Goal: Information Seeking & Learning: Learn about a topic

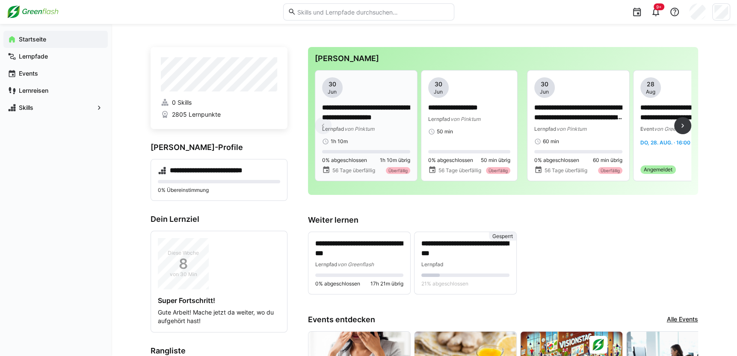
click at [380, 126] on div "Lernpfad von Pinktum" at bounding box center [366, 128] width 88 height 9
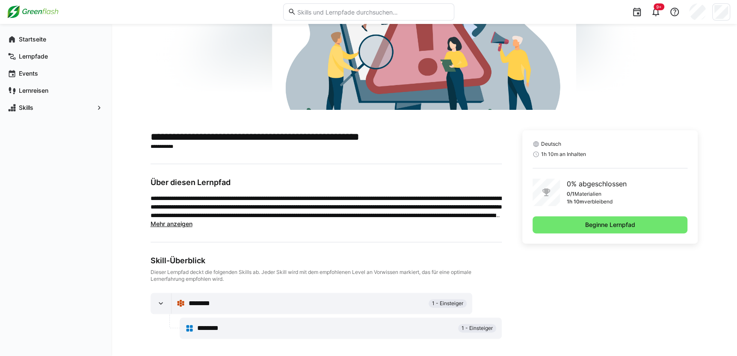
scroll to position [133, 0]
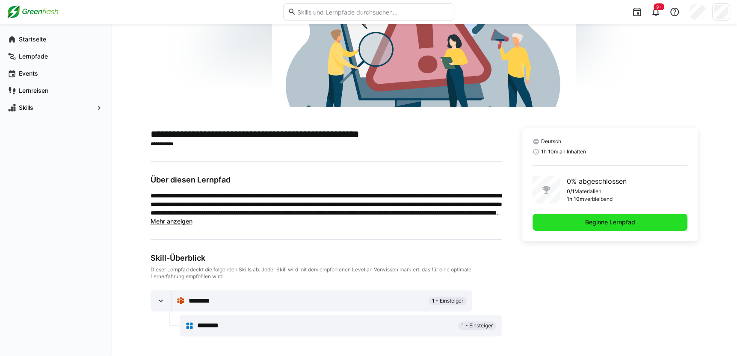
click at [597, 222] on span "Beginne Lernpfad" at bounding box center [610, 222] width 53 height 9
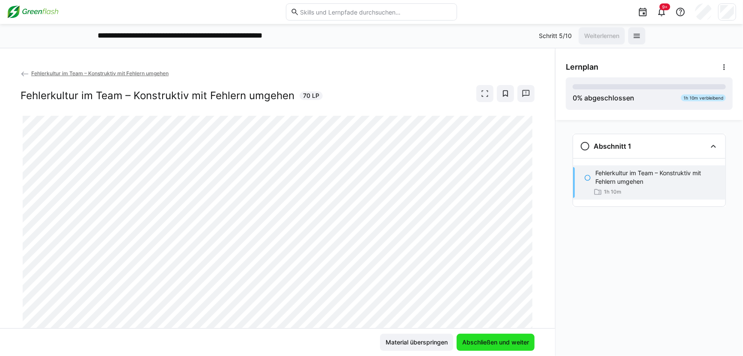
click at [497, 338] on span "Abschließen und weiter" at bounding box center [495, 342] width 69 height 9
click at [504, 342] on span "Abschließen und weiter" at bounding box center [495, 342] width 69 height 9
click at [623, 291] on div "Abschnitt 1 Fehlerkultur im Team – Konstruktiv mit Fehlern umgehen 1h 10m" at bounding box center [648, 238] width 187 height 236
click at [576, 97] on span "0" at bounding box center [574, 98] width 4 height 9
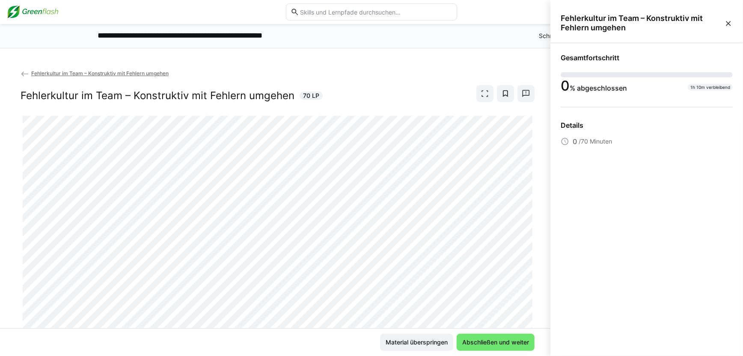
click at [590, 139] on span "/70 Minuten" at bounding box center [594, 141] width 33 height 9
drag, startPoint x: 571, startPoint y: 124, endPoint x: 617, endPoint y: 104, distance: 50.2
click at [574, 121] on div "Details" at bounding box center [646, 125] width 172 height 9
click at [696, 88] on div "1h 10m verbleibend" at bounding box center [709, 87] width 45 height 7
drag, startPoint x: 651, startPoint y: 84, endPoint x: 641, endPoint y: 89, distance: 11.1
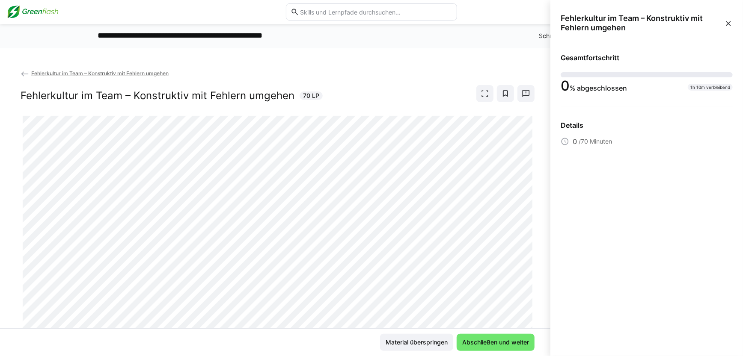
click at [651, 85] on div "0 % abgeschlossen 1h 10m verbleibend" at bounding box center [646, 82] width 172 height 21
drag, startPoint x: 550, startPoint y: 98, endPoint x: 551, endPoint y: 103, distance: 5.4
click at [551, 102] on body "**********" at bounding box center [371, 178] width 743 height 356
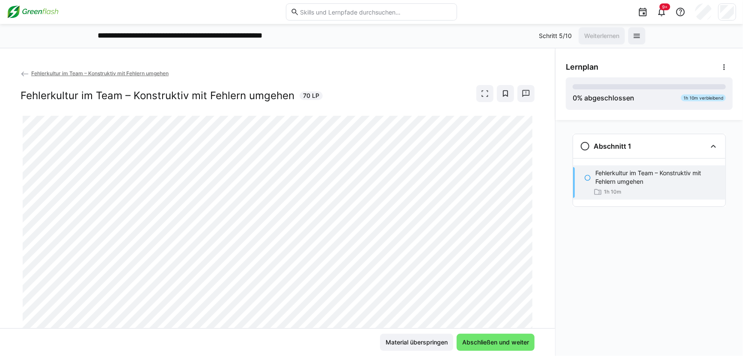
drag, startPoint x: 684, startPoint y: 50, endPoint x: 726, endPoint y: 1, distance: 64.6
click at [684, 49] on div "Lernplan 0 % abgeschlossen 1h 10m verbleibend" at bounding box center [648, 84] width 187 height 72
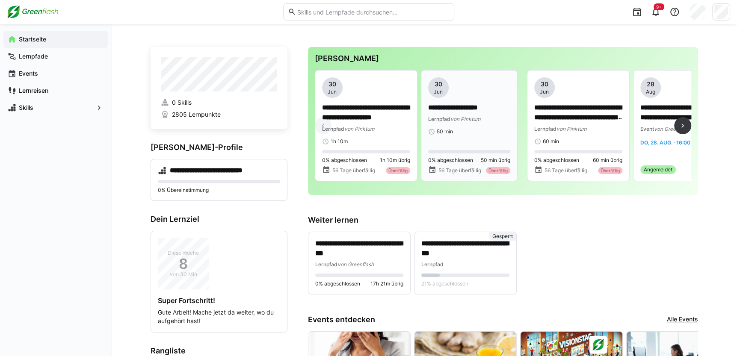
click at [462, 163] on span "0% abgeschlossen" at bounding box center [450, 160] width 45 height 7
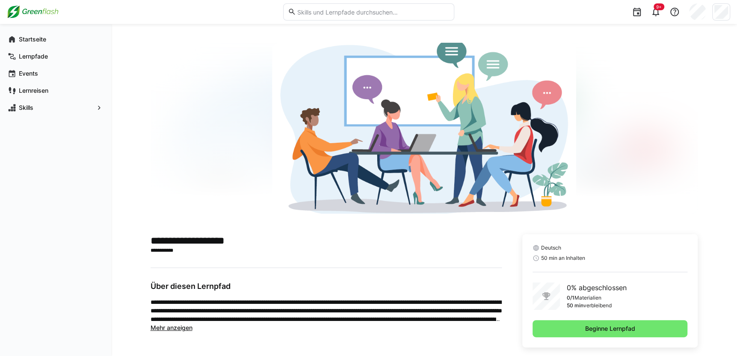
scroll to position [38, 0]
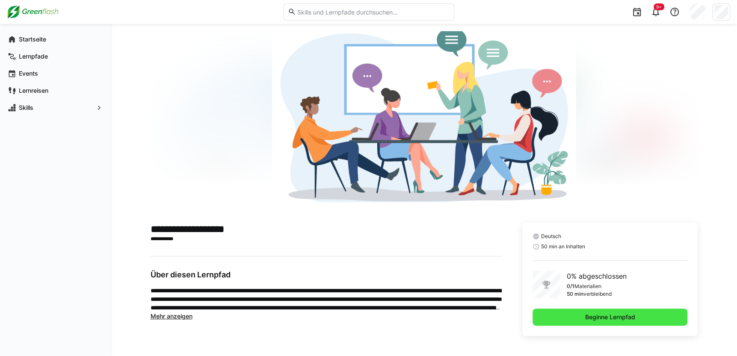
click at [599, 309] on span "Beginne Lernpfad" at bounding box center [610, 317] width 155 height 17
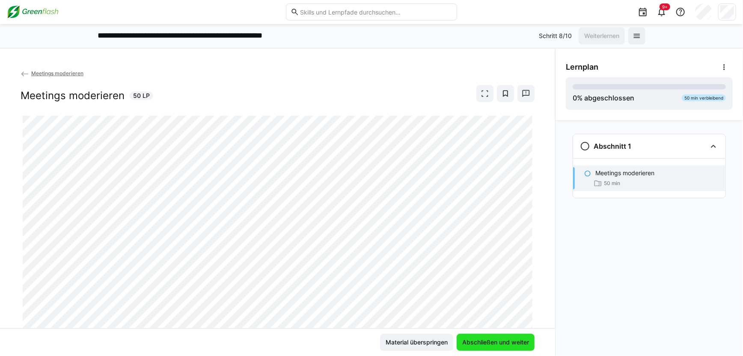
click at [494, 343] on span "Abschließen und weiter" at bounding box center [495, 342] width 69 height 9
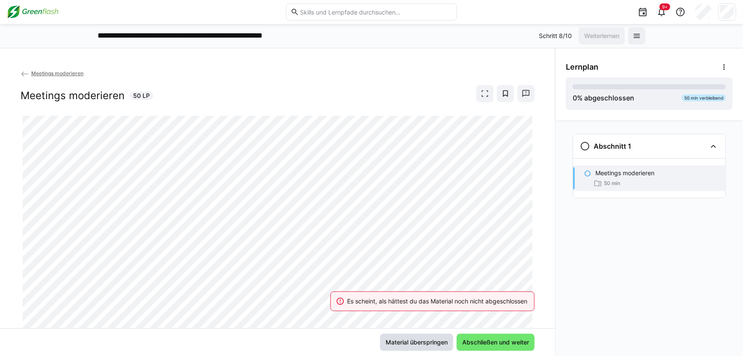
click at [422, 340] on span "Material überspringen" at bounding box center [416, 342] width 65 height 9
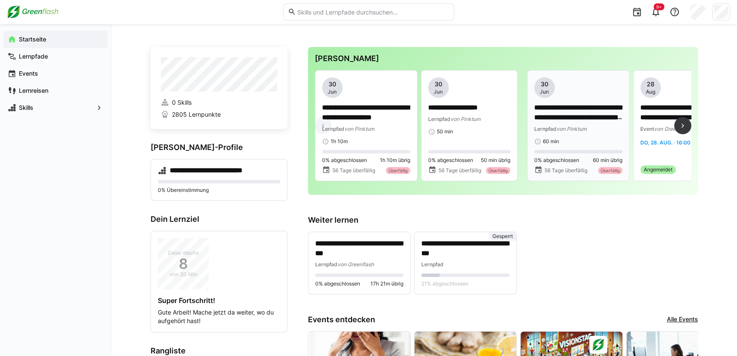
click at [585, 150] on eds-progress at bounding box center [578, 151] width 88 height 3
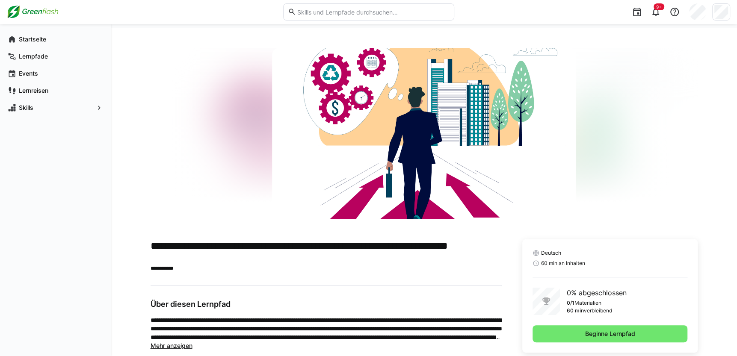
scroll to position [38, 0]
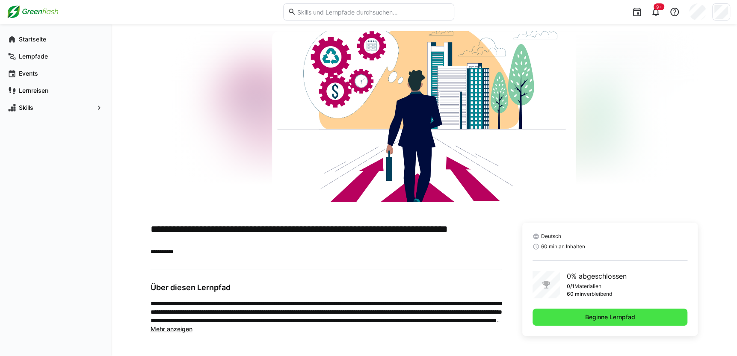
click at [592, 321] on span "Beginne Lernpfad" at bounding box center [610, 317] width 53 height 9
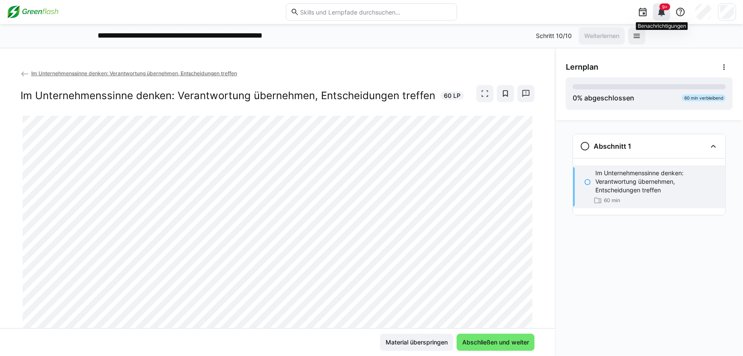
click at [665, 11] on eds-icon at bounding box center [661, 12] width 10 height 10
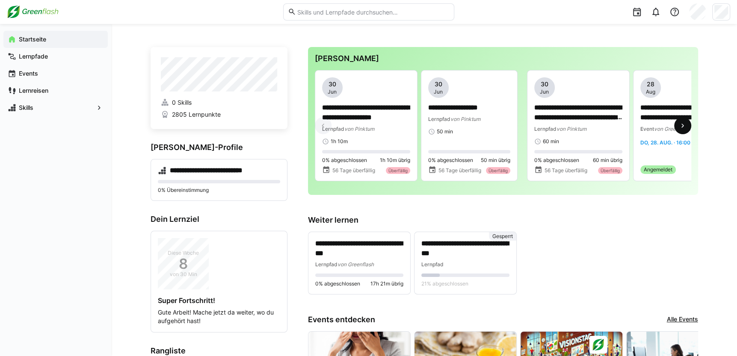
click at [684, 121] on span at bounding box center [682, 125] width 17 height 17
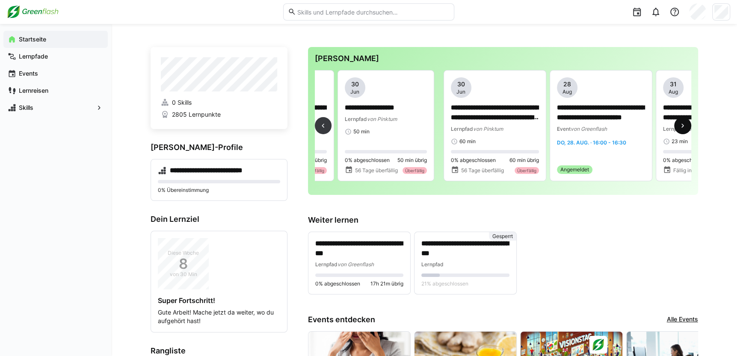
click at [684, 121] on span at bounding box center [682, 125] width 17 height 17
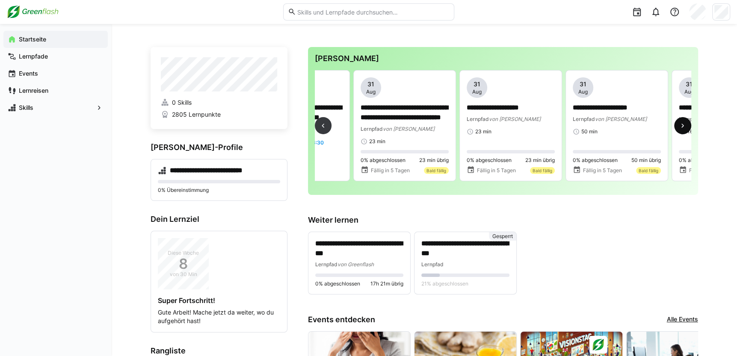
scroll to position [0, 424]
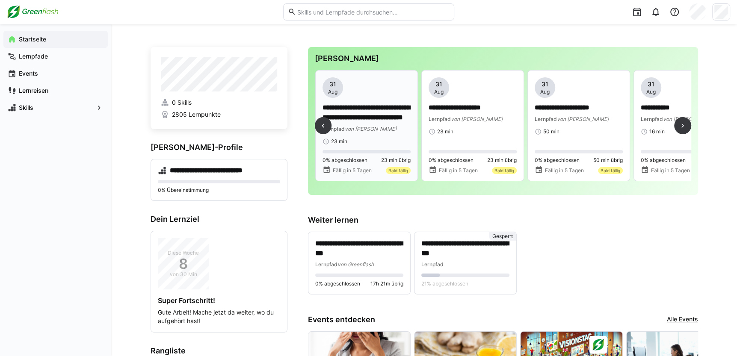
click at [368, 134] on div "**********" at bounding box center [367, 111] width 88 height 68
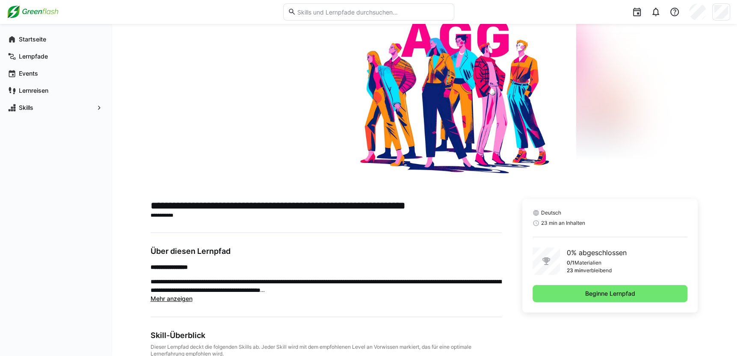
scroll to position [115, 0]
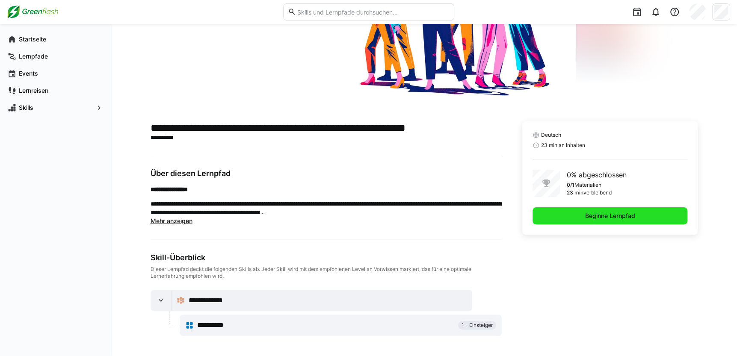
click at [588, 211] on span "Beginne Lernpfad" at bounding box center [610, 215] width 155 height 17
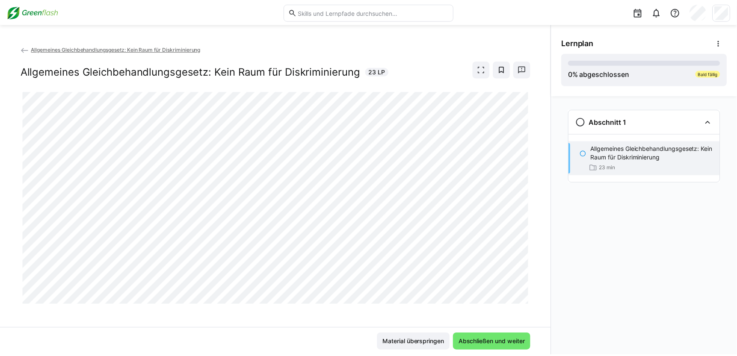
scroll to position [3, 0]
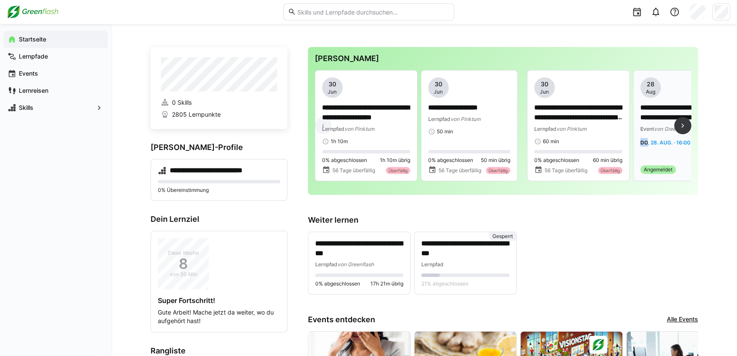
drag, startPoint x: 646, startPoint y: 147, endPoint x: 633, endPoint y: 147, distance: 13.3
click at [634, 147] on div "**********" at bounding box center [685, 126] width 102 height 110
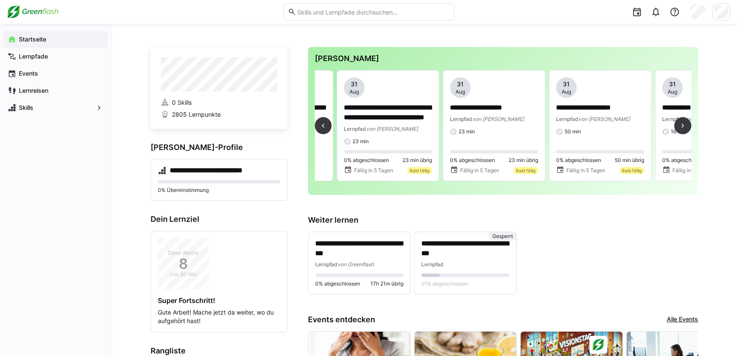
scroll to position [0, 409]
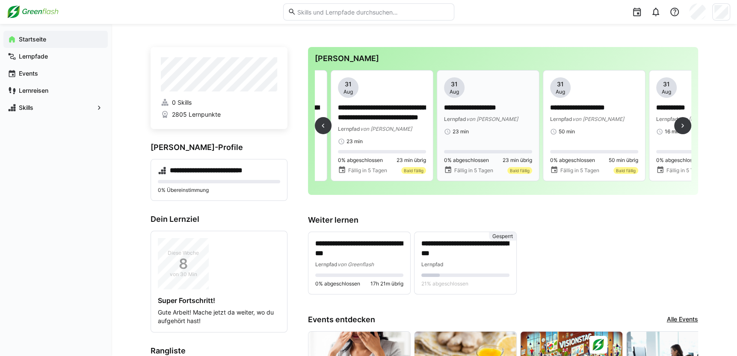
click at [477, 111] on p "**********" at bounding box center [488, 108] width 88 height 10
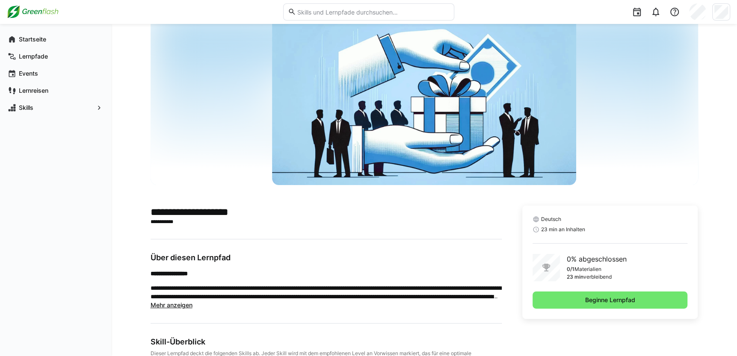
scroll to position [115, 0]
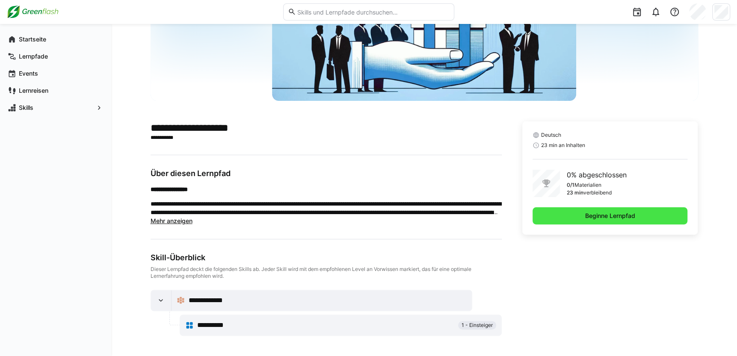
click at [581, 212] on span "Beginne Lernpfad" at bounding box center [610, 215] width 155 height 17
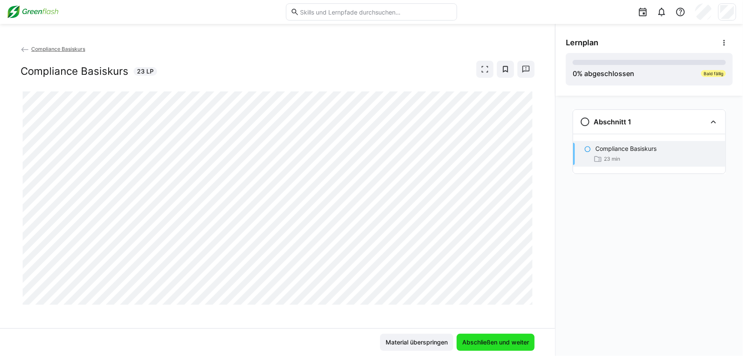
click at [491, 340] on span "Abschließen und weiter" at bounding box center [495, 342] width 69 height 9
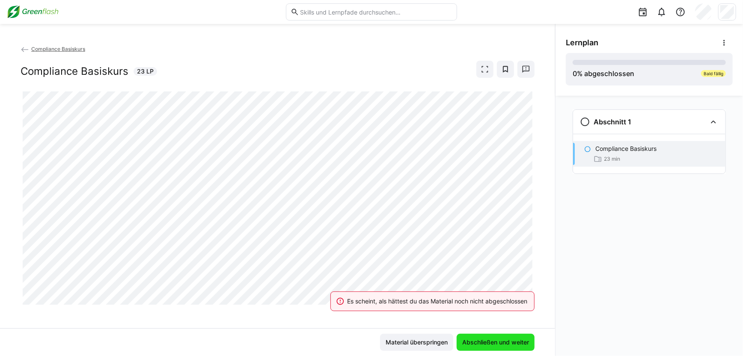
click at [491, 340] on span "Abschließen und weiter" at bounding box center [495, 342] width 69 height 9
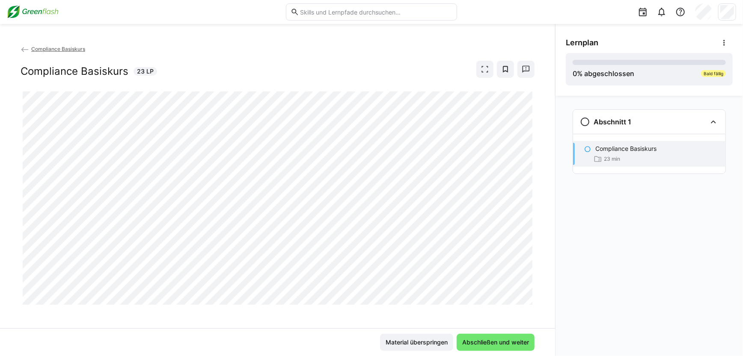
click at [588, 148] on eds-icon at bounding box center [587, 149] width 7 height 7
click at [584, 126] on eds-icon at bounding box center [585, 122] width 10 height 10
click at [22, 47] on eds-icon at bounding box center [25, 49] width 9 height 9
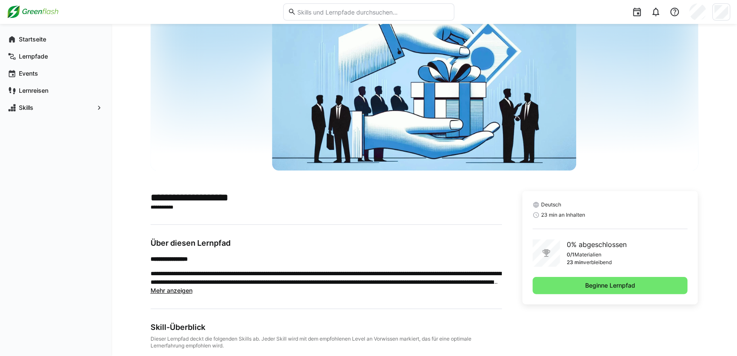
scroll to position [115, 0]
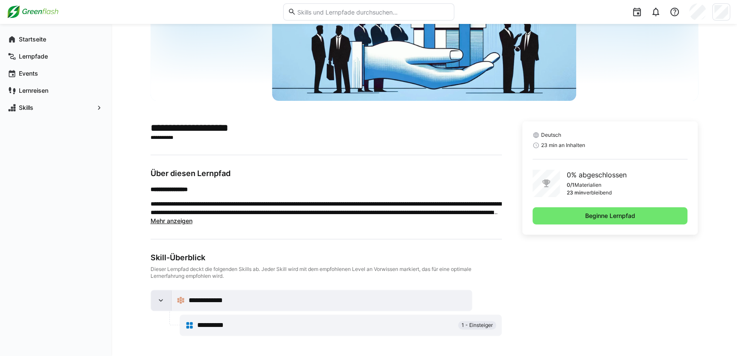
click at [163, 302] on eds-icon at bounding box center [161, 300] width 9 height 9
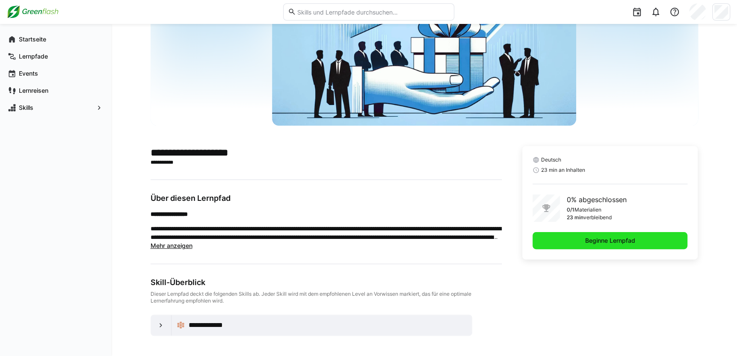
click at [579, 240] on span "Beginne Lernpfad" at bounding box center [610, 240] width 155 height 17
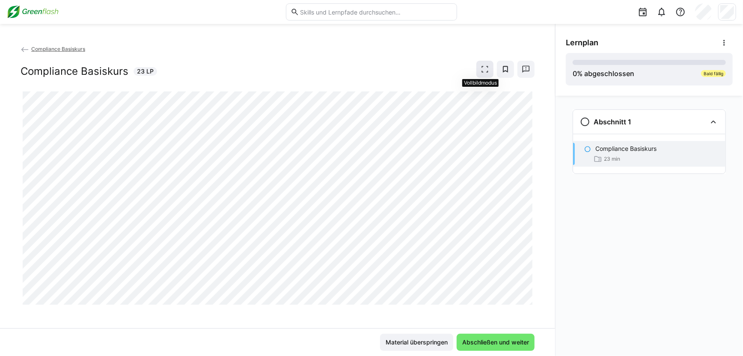
click at [482, 67] on eds-icon at bounding box center [484, 69] width 9 height 9
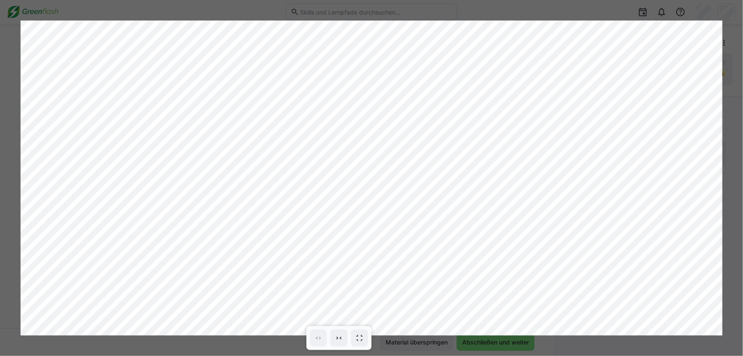
click at [727, 95] on div at bounding box center [371, 178] width 743 height 356
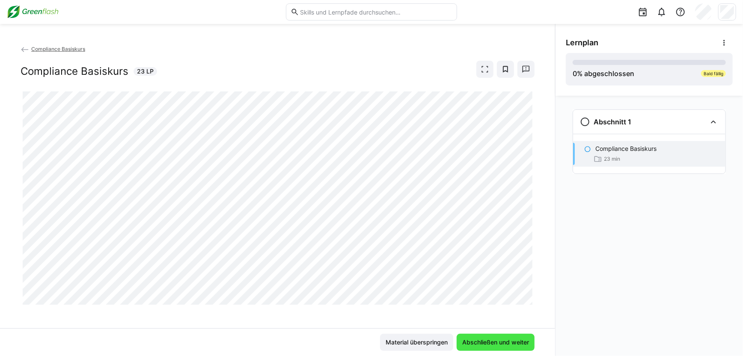
click at [504, 342] on span "Abschließen und weiter" at bounding box center [495, 342] width 69 height 9
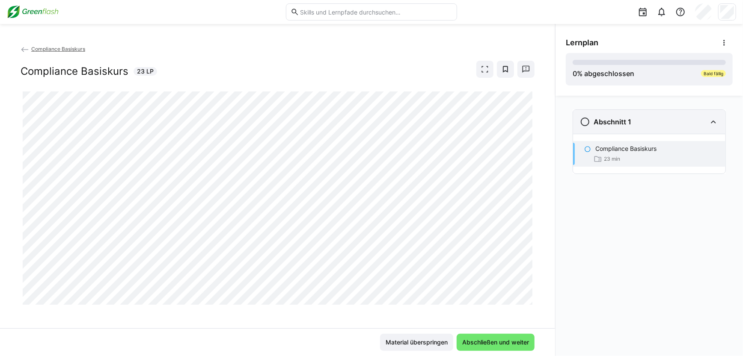
click at [586, 124] on eds-icon at bounding box center [585, 122] width 10 height 10
click at [585, 123] on eds-icon at bounding box center [585, 122] width 10 height 10
click at [586, 149] on eds-icon at bounding box center [587, 149] width 7 height 7
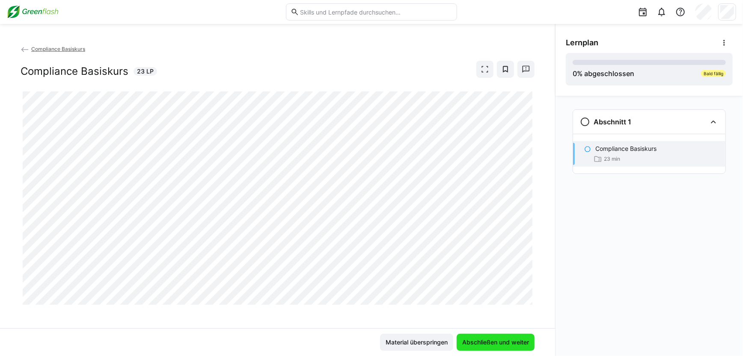
click at [494, 343] on span "Abschließen und weiter" at bounding box center [495, 342] width 69 height 9
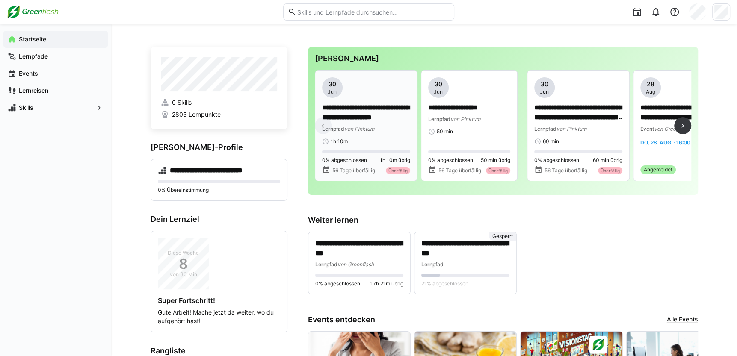
click at [370, 157] on div "0% abgeschlossen 1h 10m übrig" at bounding box center [366, 160] width 88 height 7
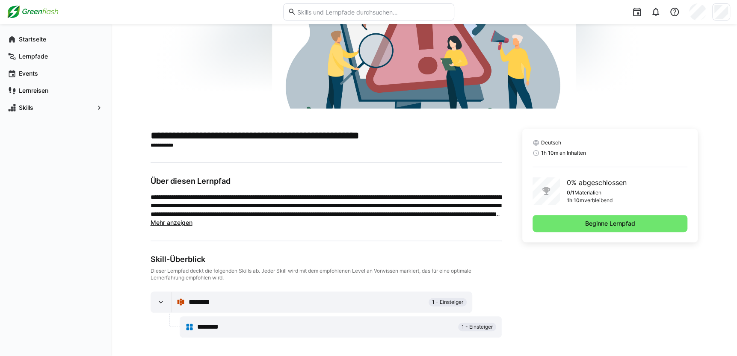
scroll to position [133, 0]
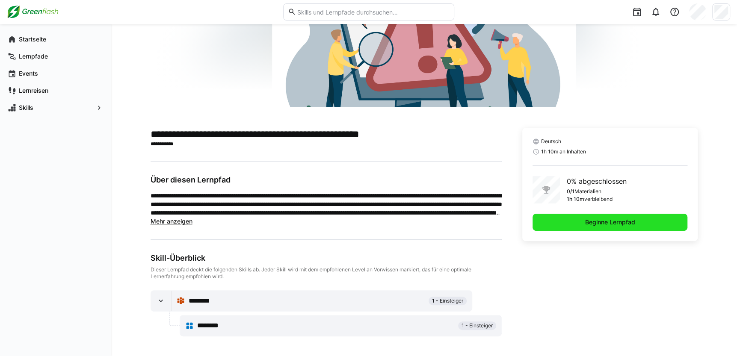
click at [575, 222] on span "Beginne Lernpfad" at bounding box center [610, 222] width 155 height 17
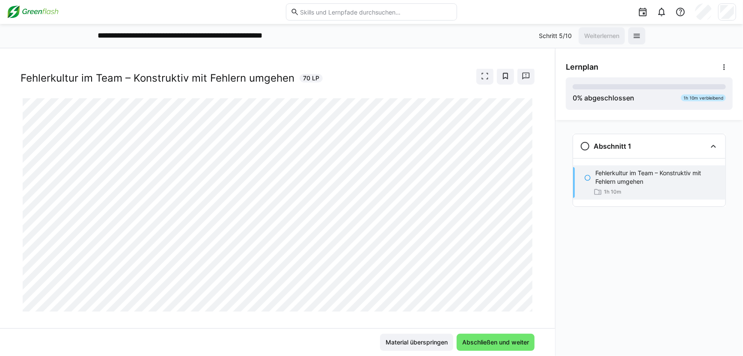
scroll to position [28, 0]
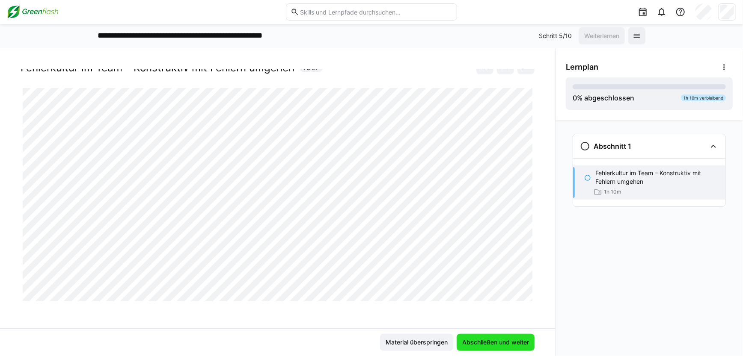
click at [476, 342] on span "Abschließen und weiter" at bounding box center [495, 342] width 69 height 9
click at [585, 175] on eds-icon at bounding box center [587, 178] width 7 height 7
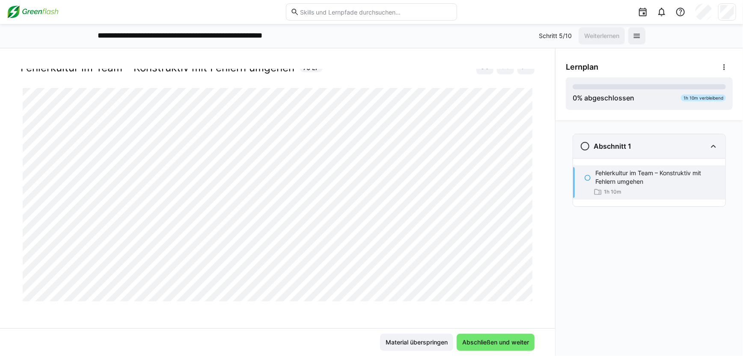
click at [584, 146] on eds-icon at bounding box center [585, 146] width 10 height 10
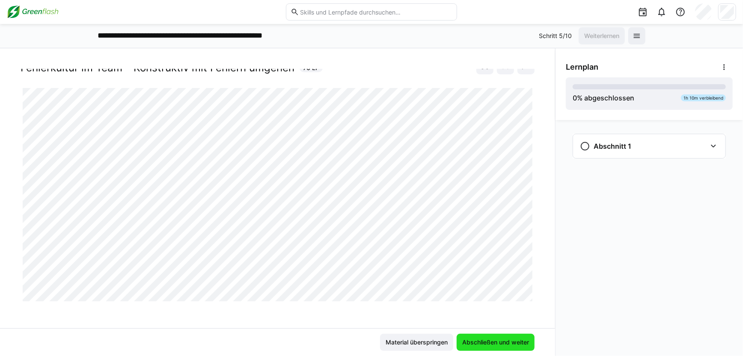
click at [486, 346] on span "Abschließen und weiter" at bounding box center [495, 342] width 78 height 17
click at [498, 344] on span "Abschließen und weiter" at bounding box center [495, 342] width 69 height 9
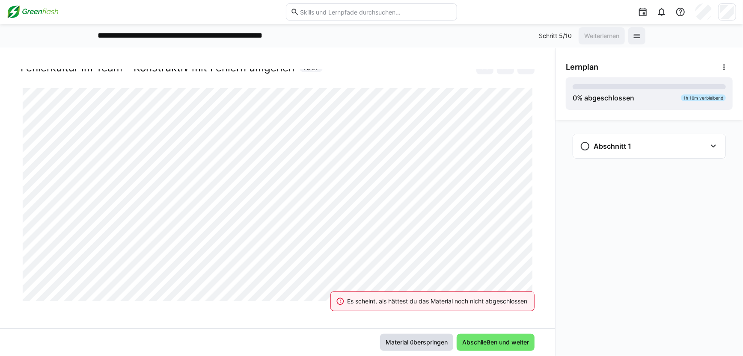
click at [404, 341] on span "Material überspringen" at bounding box center [416, 342] width 65 height 9
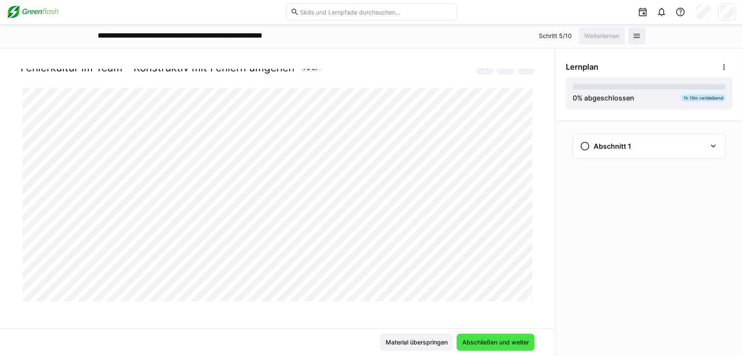
click at [483, 340] on span "Abschließen und weiter" at bounding box center [495, 342] width 69 height 9
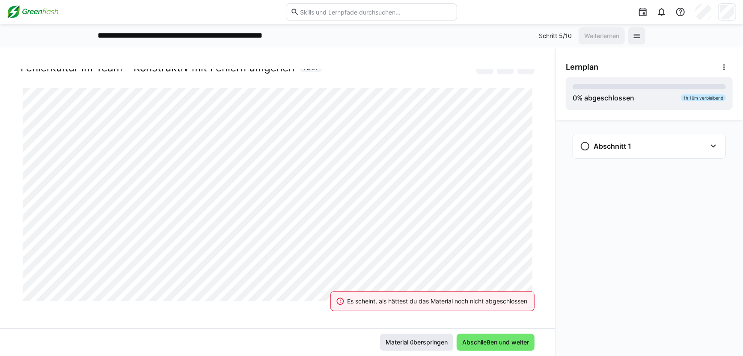
click at [410, 339] on span "Material überspringen" at bounding box center [416, 342] width 65 height 9
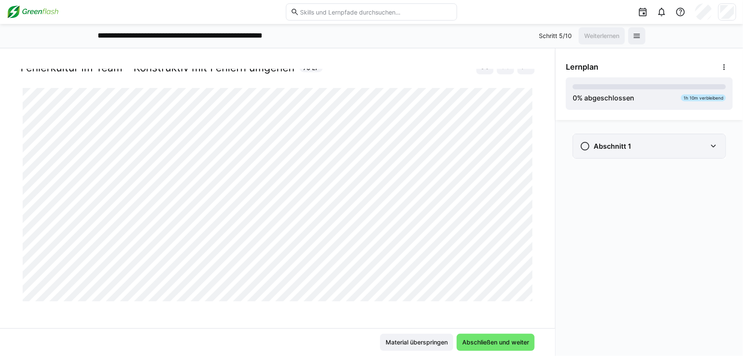
click at [584, 148] on eds-icon at bounding box center [585, 146] width 10 height 10
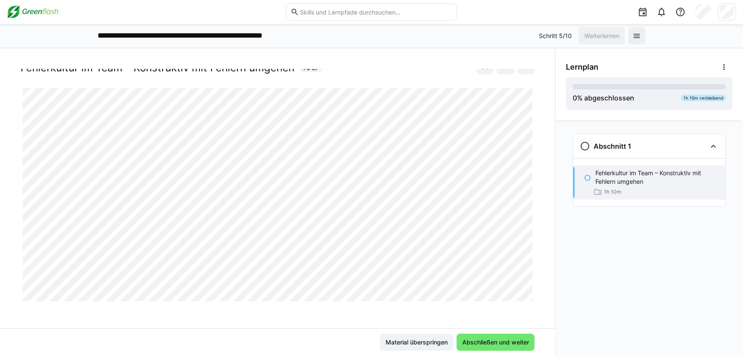
click at [588, 173] on div at bounding box center [587, 177] width 7 height 9
click at [492, 344] on span "Abschließen und weiter" at bounding box center [495, 342] width 69 height 9
click at [539, 339] on div "Material überspringen Abschließen und weiter" at bounding box center [277, 342] width 534 height 17
click at [498, 345] on span "Abschließen und weiter" at bounding box center [495, 342] width 69 height 9
click at [529, 299] on div at bounding box center [534, 292] width 21 height 18
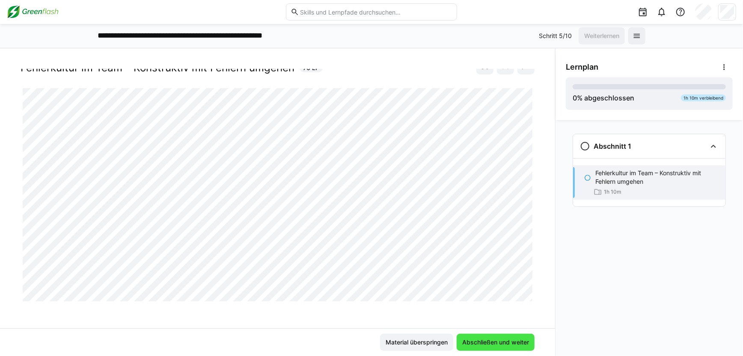
click at [490, 342] on span "Abschließen und weiter" at bounding box center [495, 342] width 69 height 9
click at [527, 298] on div at bounding box center [534, 292] width 21 height 18
click at [526, 298] on div at bounding box center [534, 292] width 21 height 18
click at [526, 295] on div at bounding box center [534, 292] width 21 height 18
click at [538, 230] on div "Fehlerkultur im Team – Konstruktiv mit Fehlern umgehen Fehlerkultur im Team – K…" at bounding box center [277, 199] width 555 height 260
